Goal: Transaction & Acquisition: Purchase product/service

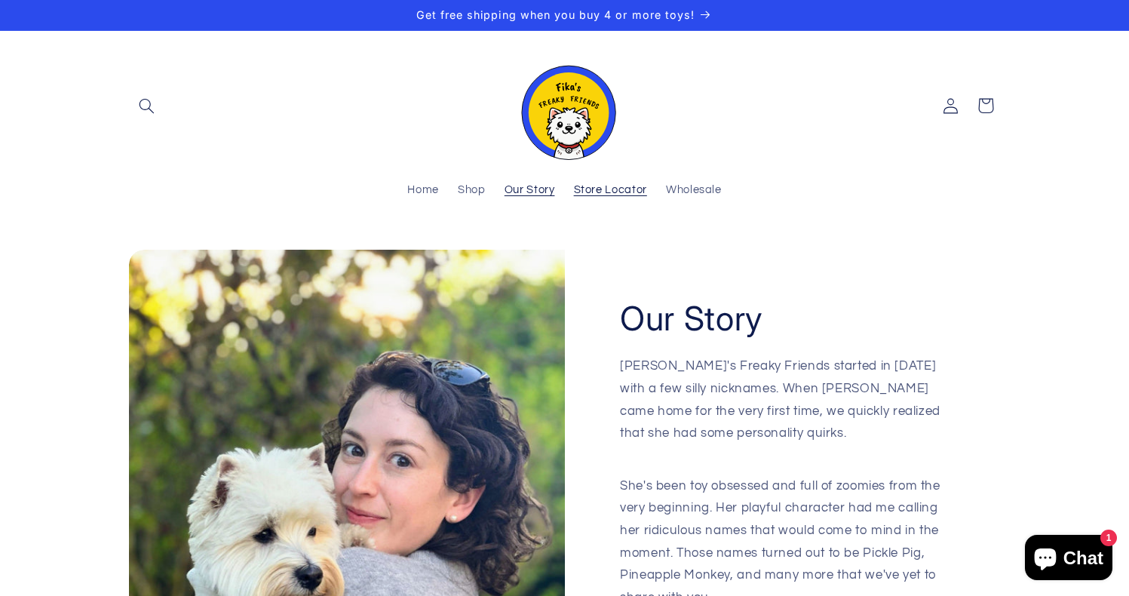
click at [605, 191] on span "Store Locator" at bounding box center [610, 190] width 73 height 14
click at [473, 185] on span "Shop" at bounding box center [472, 190] width 28 height 14
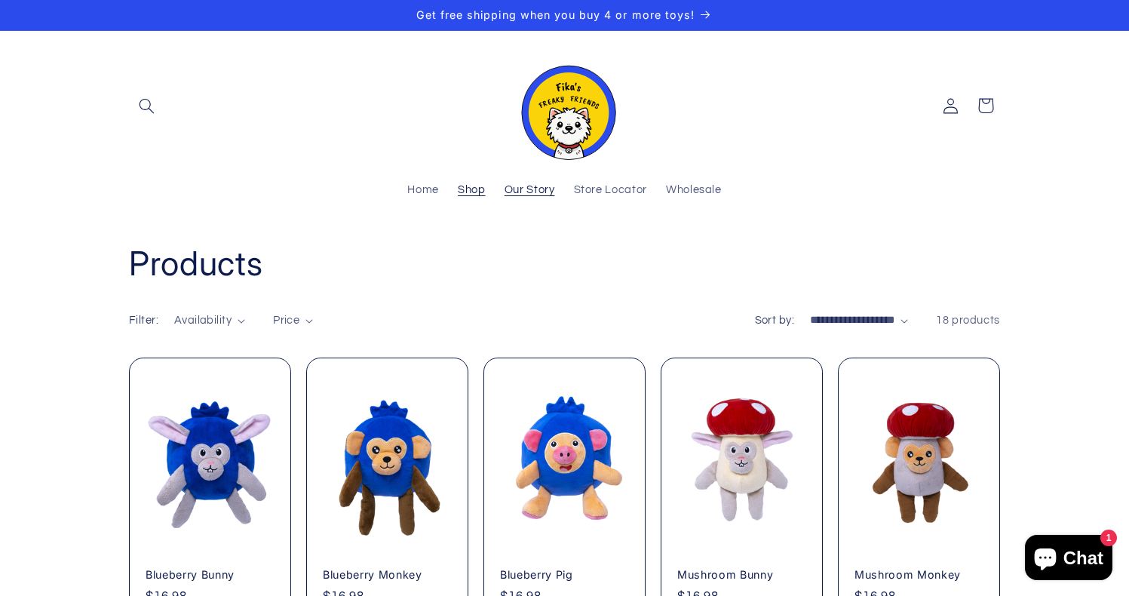
click at [523, 188] on span "Our Story" at bounding box center [529, 190] width 51 height 14
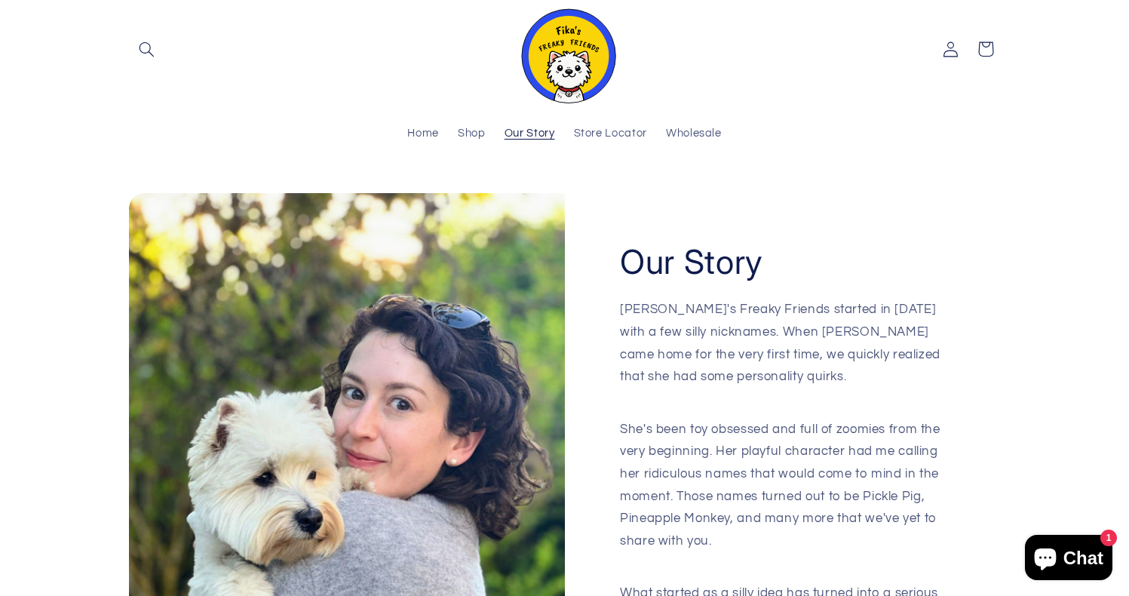
scroll to position [63, 0]
